Goal: Information Seeking & Learning: Learn about a topic

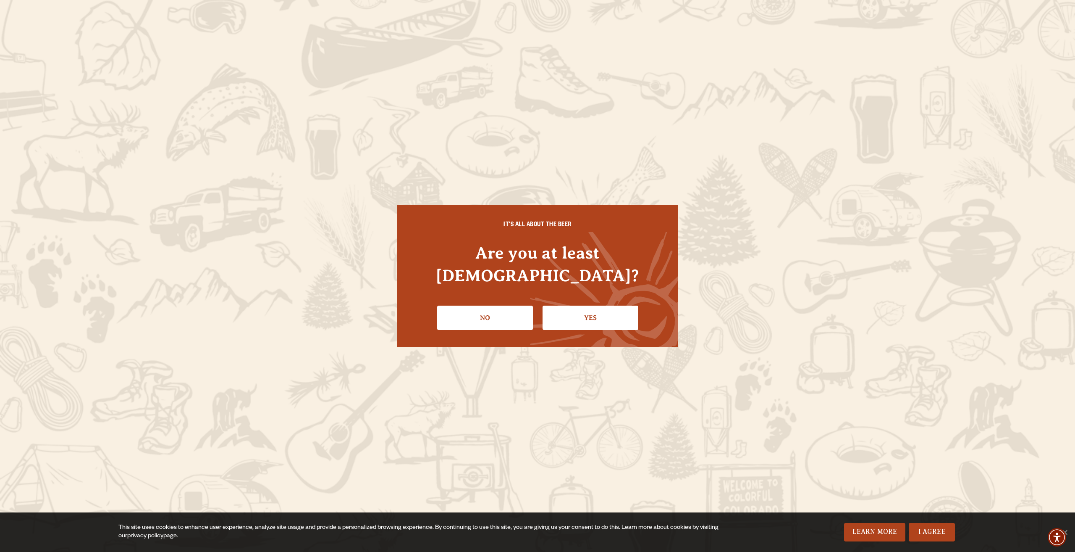
click at [599, 307] on link "Yes" at bounding box center [591, 317] width 96 height 24
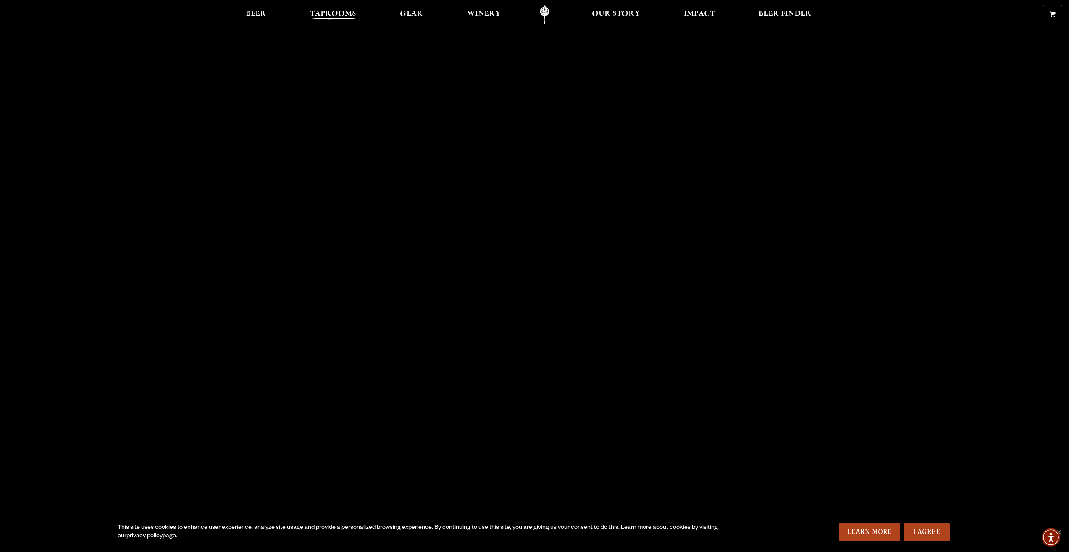
click at [329, 16] on span "Taprooms" at bounding box center [333, 14] width 46 height 7
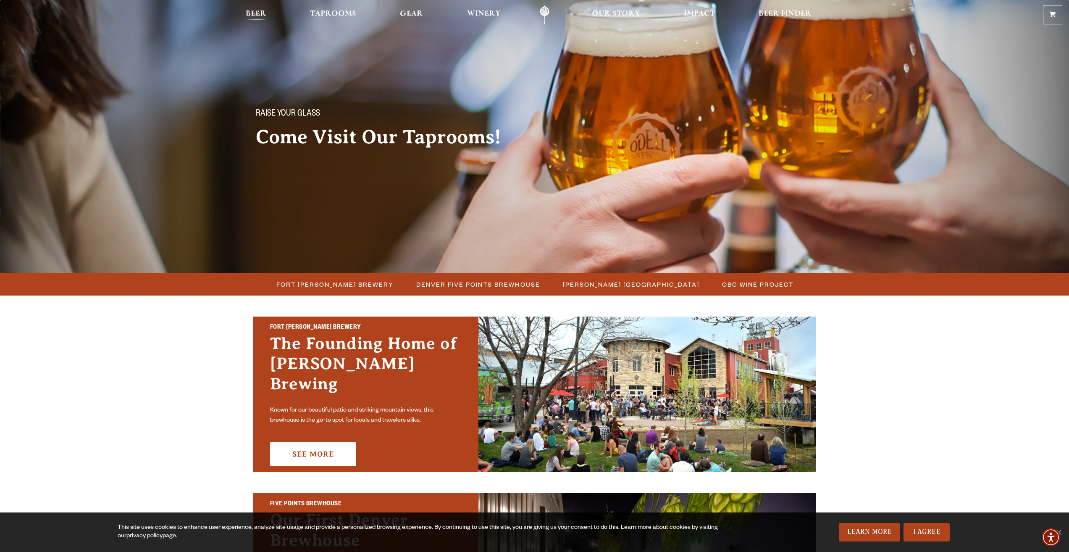
click at [258, 11] on span "Beer" at bounding box center [256, 14] width 21 height 7
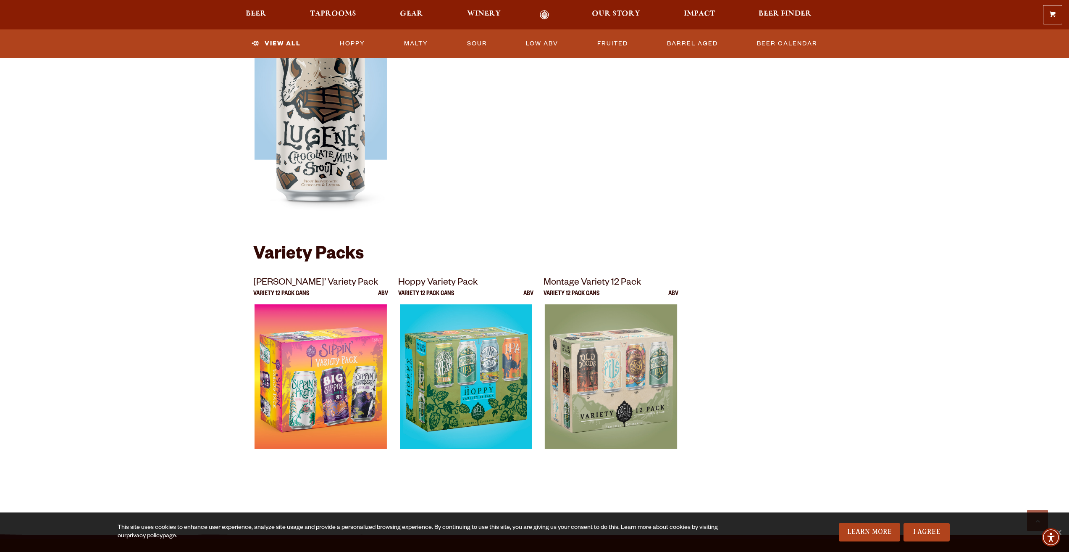
scroll to position [1529, 0]
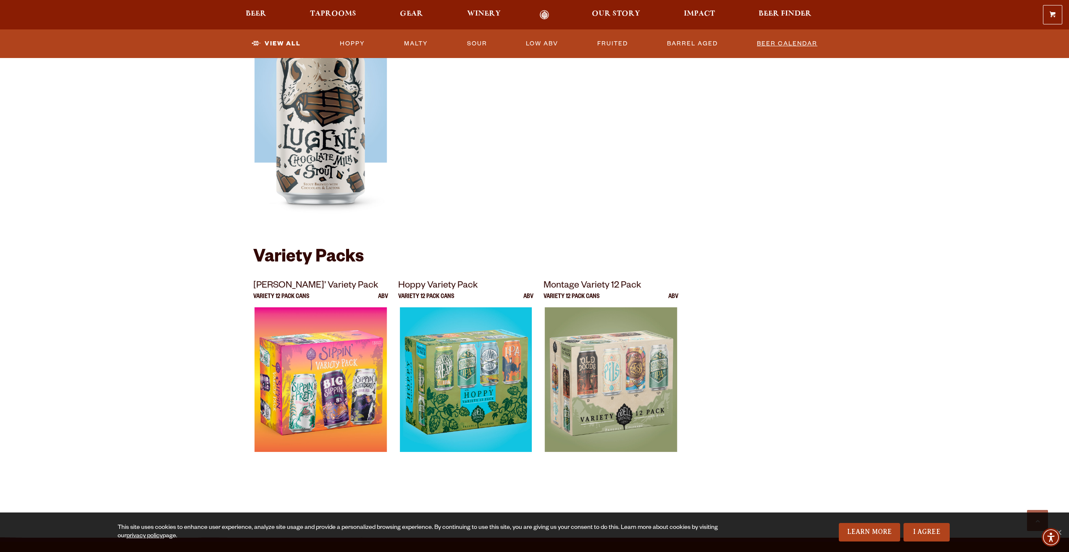
click at [801, 44] on link "Beer Calendar" at bounding box center [787, 43] width 67 height 19
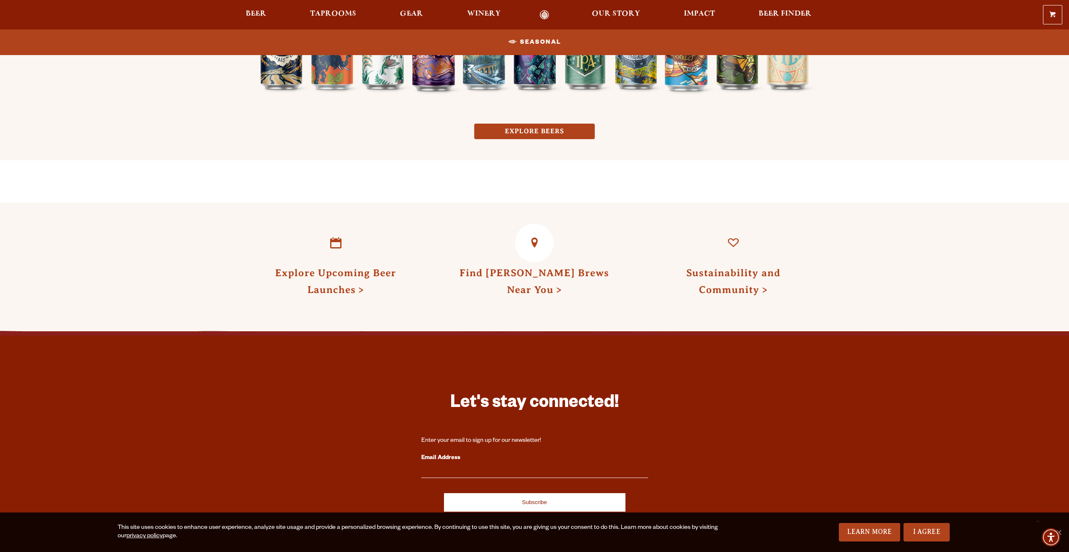
scroll to position [697, 0]
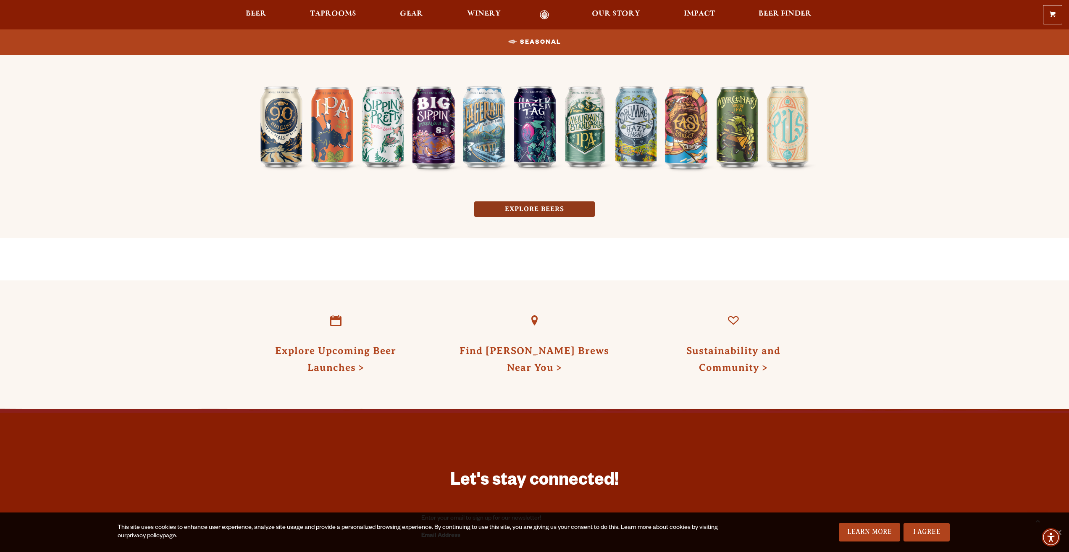
click at [519, 207] on link "EXPLORE BEERS" at bounding box center [534, 209] width 121 height 16
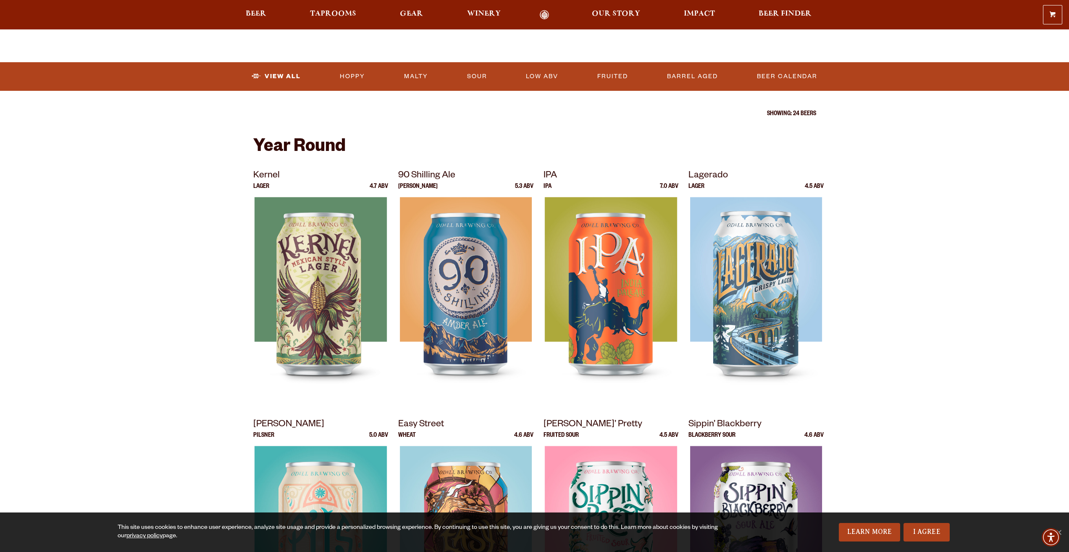
scroll to position [168, 0]
